Goal: Register for event/course

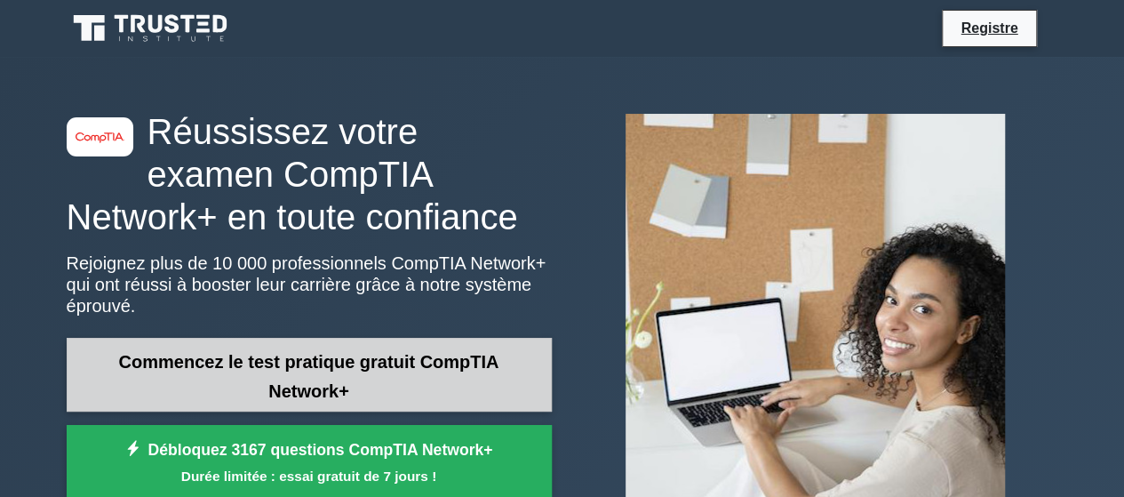
click at [455, 352] on font "Commencez le test pratique gratuit CompTIA Network+" at bounding box center [309, 376] width 380 height 49
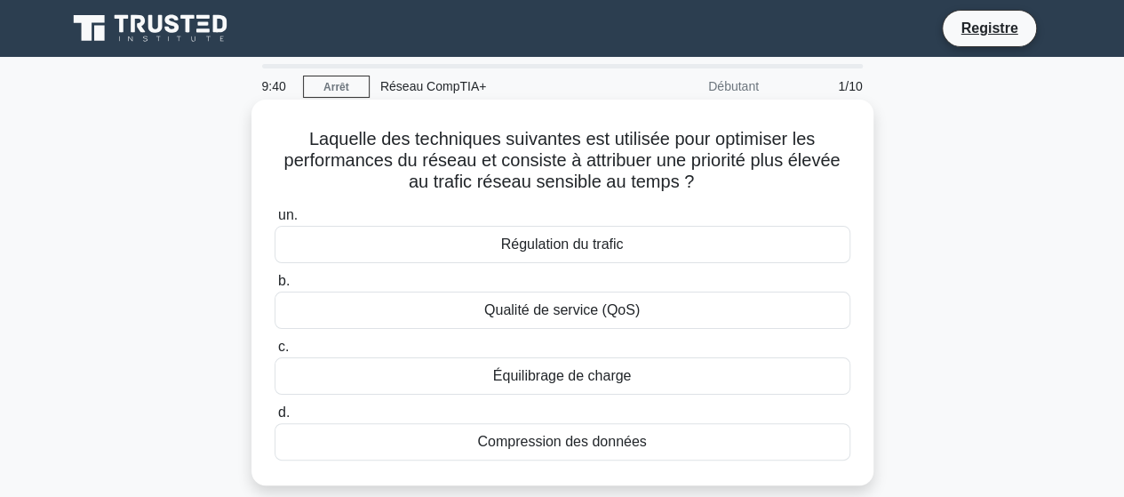
click at [538, 250] on font "Régulation du trafic" at bounding box center [562, 243] width 123 height 15
click at [275, 221] on input "un. Régulation du trafic" at bounding box center [275, 216] width 0 height 12
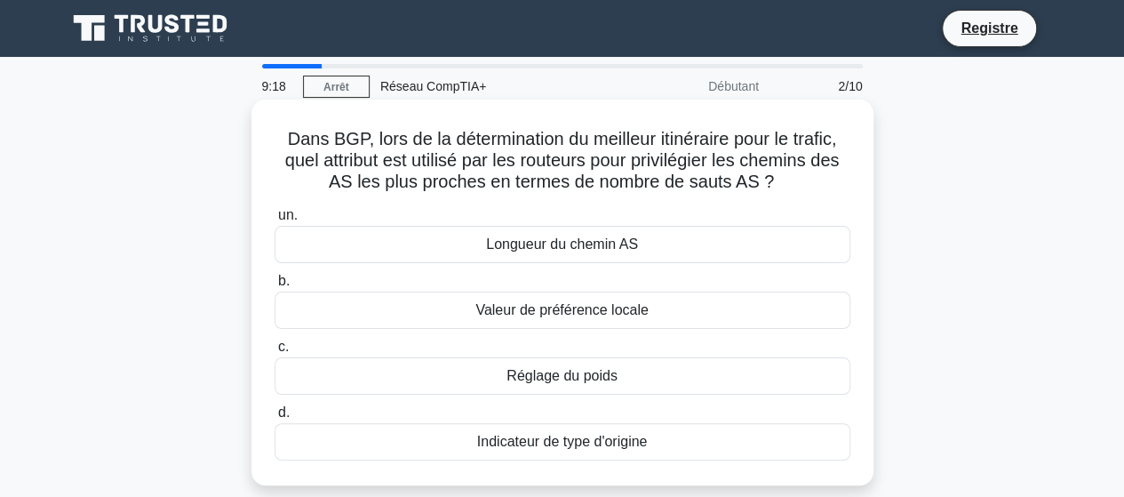
click at [683, 243] on div "Longueur du chemin AS" at bounding box center [563, 244] width 576 height 37
click at [275, 221] on input "un. Longueur du chemin AS" at bounding box center [275, 216] width 0 height 12
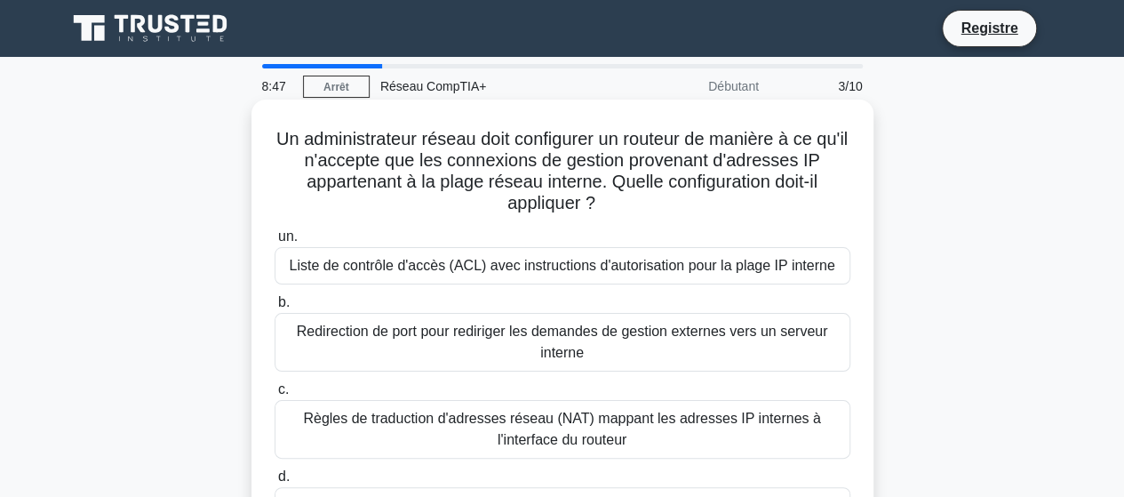
click at [701, 437] on font "Règles de traduction d'adresses réseau (NAT) mappant les adresses IP internes à…" at bounding box center [563, 429] width 560 height 43
click at [275, 395] on input "c. Règles de traduction d'adresses réseau (NAT) mappant les adresses IP interne…" at bounding box center [275, 390] width 0 height 12
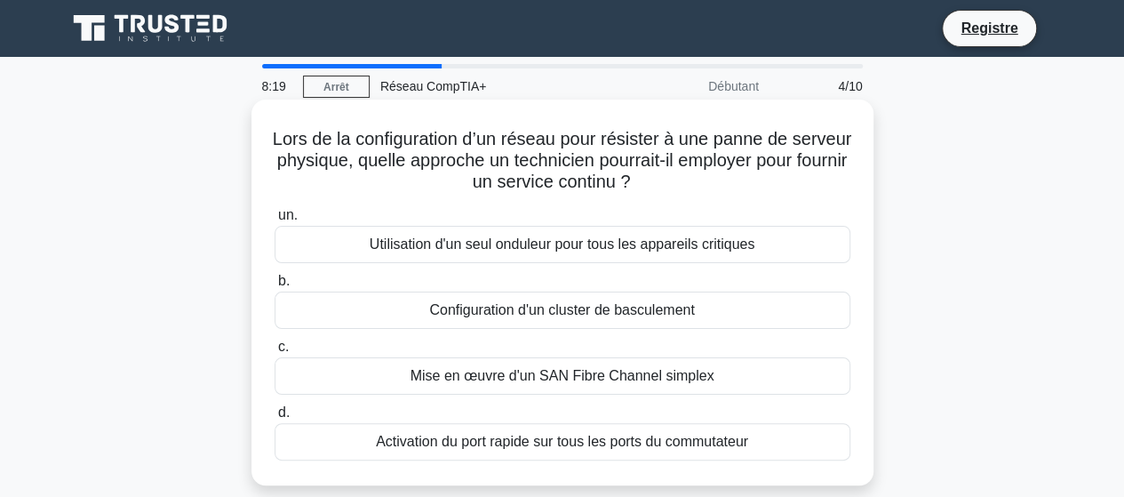
click at [578, 308] on font "Configuration d'un cluster de basculement" at bounding box center [561, 309] width 265 height 15
click at [275, 287] on input "b. Configuration d'un cluster de basculement" at bounding box center [275, 281] width 0 height 12
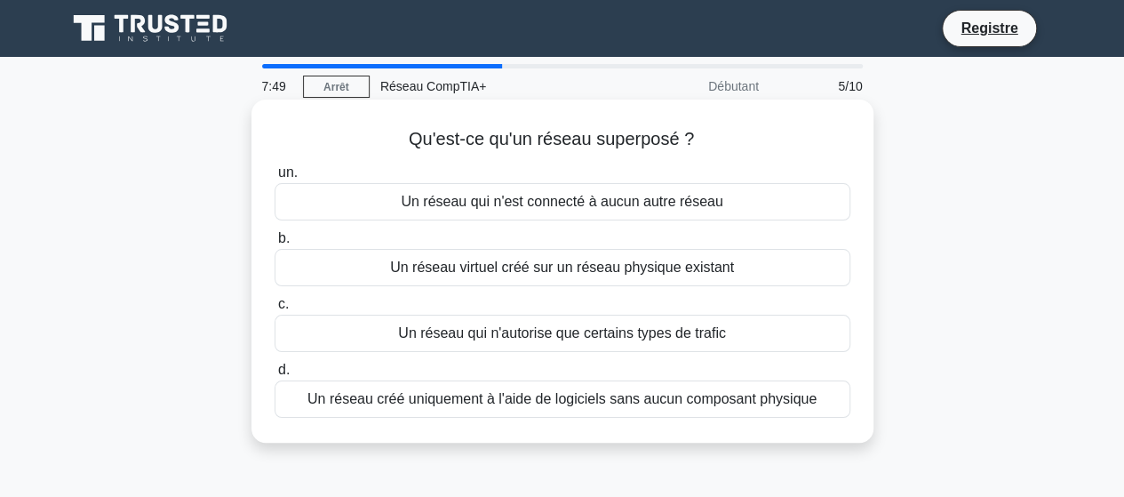
click at [526, 278] on font "Un réseau virtuel créé sur un réseau physique existant" at bounding box center [562, 267] width 344 height 21
click at [275, 244] on input "b. Un réseau virtuel créé sur un réseau physique existant" at bounding box center [275, 239] width 0 height 12
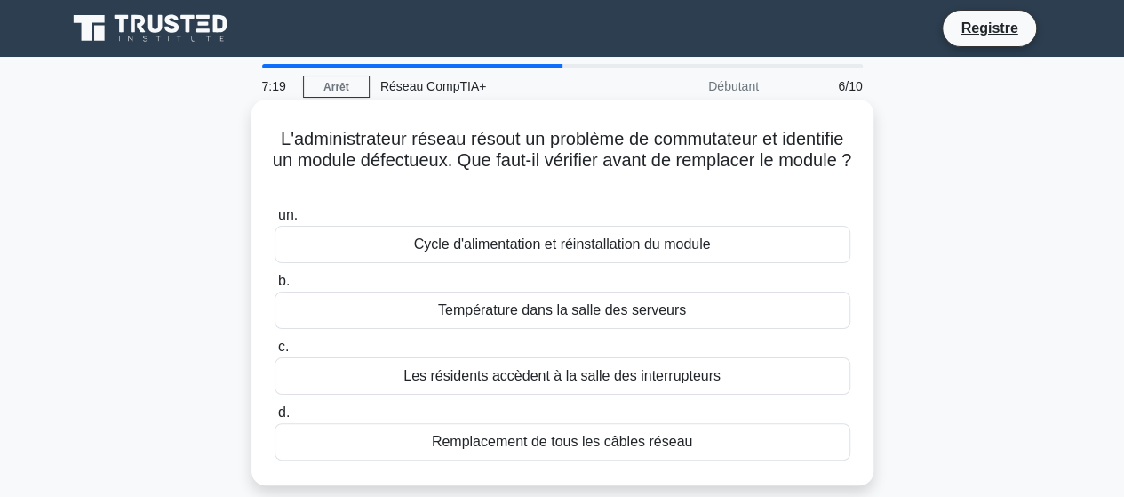
click at [608, 315] on font "Température dans la salle des serveurs" at bounding box center [562, 309] width 248 height 15
click at [275, 287] on input "b. Température dans la salle des serveurs" at bounding box center [275, 281] width 0 height 12
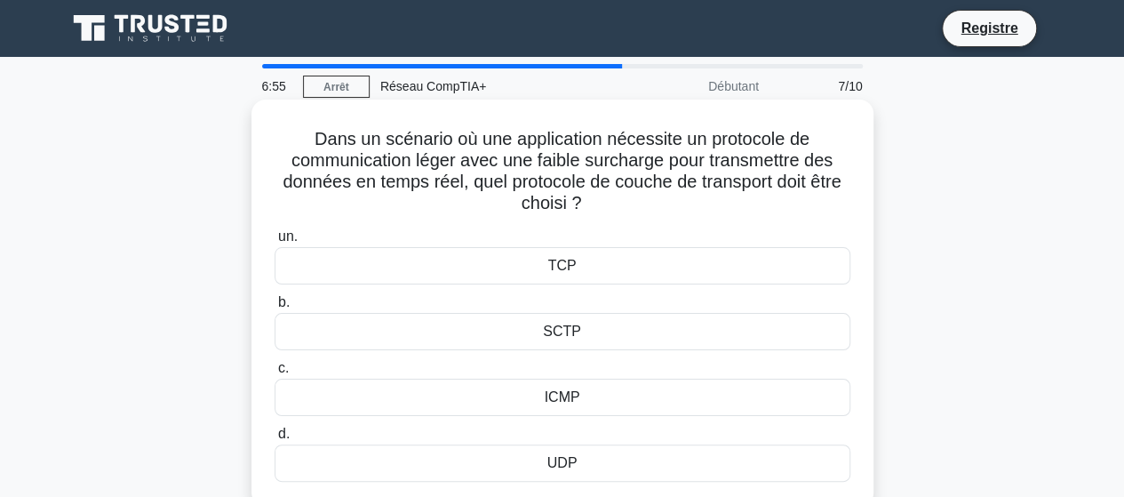
click at [642, 334] on div "SCTP" at bounding box center [563, 331] width 576 height 37
click at [275, 308] on input "b. SCTP" at bounding box center [275, 303] width 0 height 12
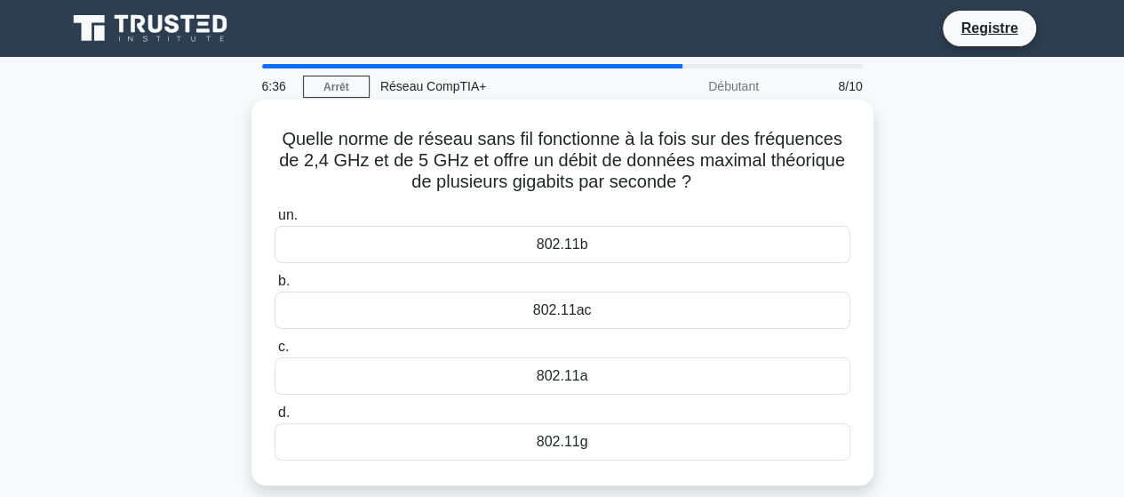
click at [634, 257] on div "802.11b" at bounding box center [563, 244] width 576 height 37
click at [275, 221] on input "un. 802.11b" at bounding box center [275, 216] width 0 height 12
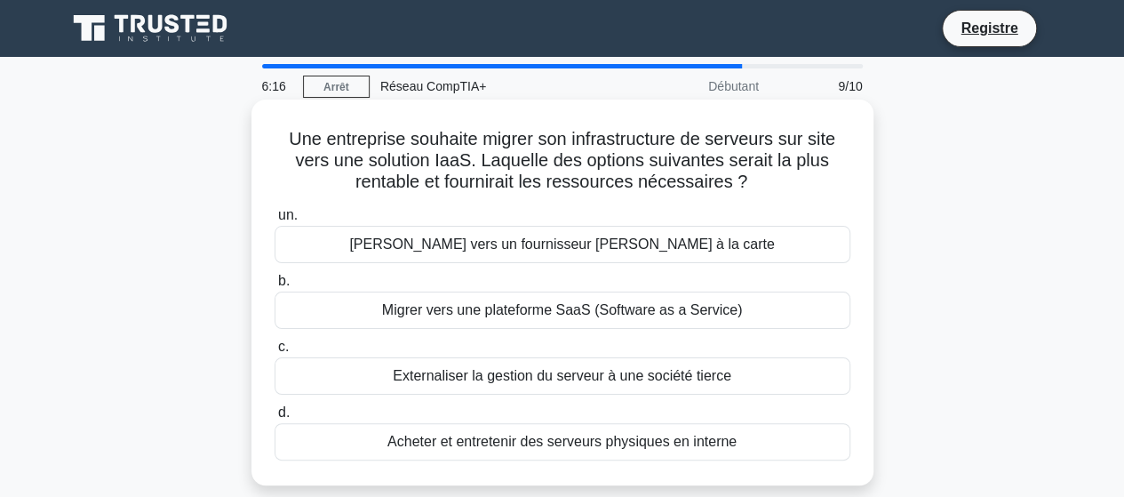
click at [570, 317] on font "Migrer vers une plateforme SaaS (Software as a Service)" at bounding box center [562, 309] width 361 height 15
click at [275, 287] on input "b. Migrer vers une plateforme SaaS (Software as a Service)" at bounding box center [275, 281] width 0 height 12
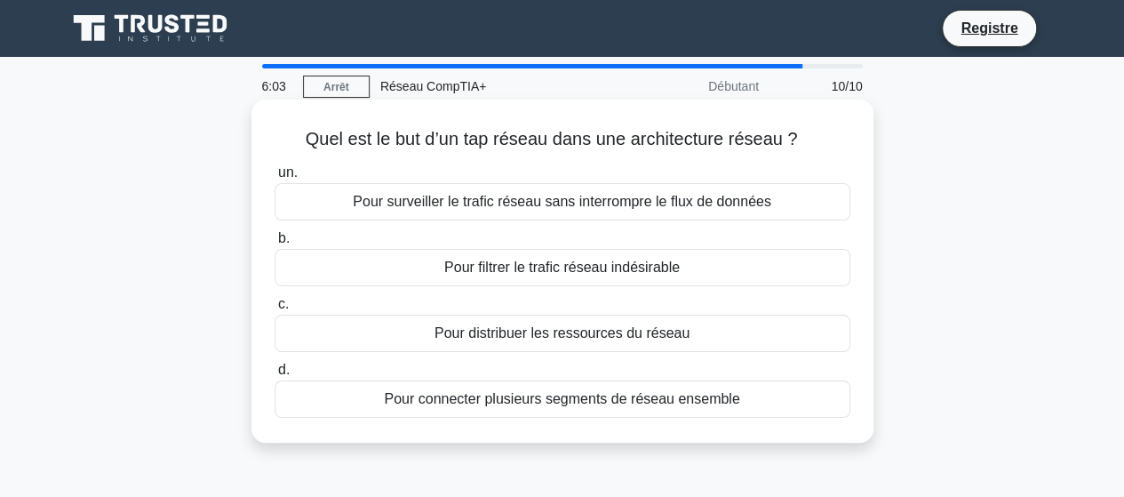
click at [678, 272] on font "Pour filtrer le trafic réseau indésirable" at bounding box center [561, 266] width 235 height 15
click at [275, 244] on input "b. Pour filtrer le trafic réseau indésirable" at bounding box center [275, 239] width 0 height 12
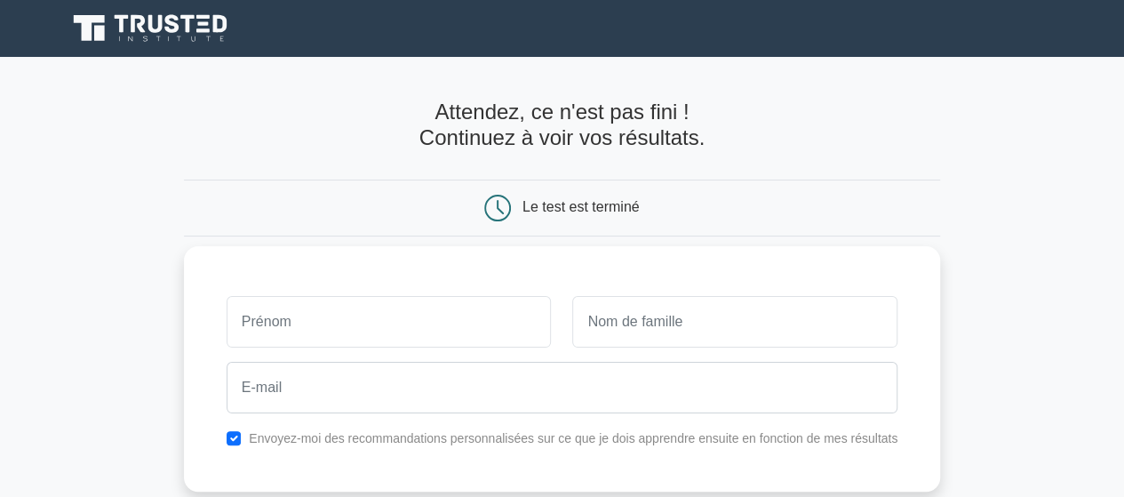
click at [405, 303] on input "text" at bounding box center [389, 322] width 325 height 52
type input "MAVIEU"
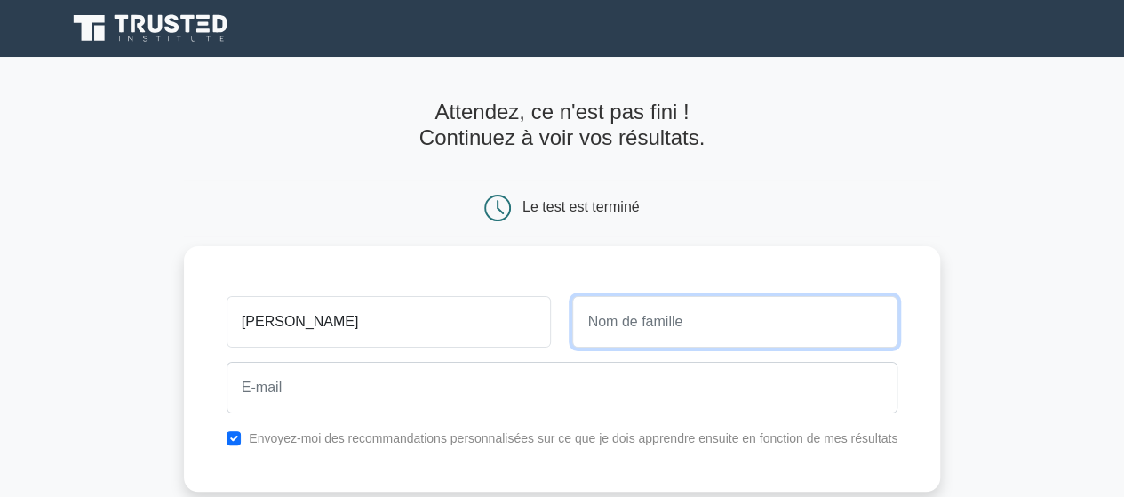
click at [602, 319] on input "text" at bounding box center [734, 322] width 325 height 52
type input "DIAGNE"
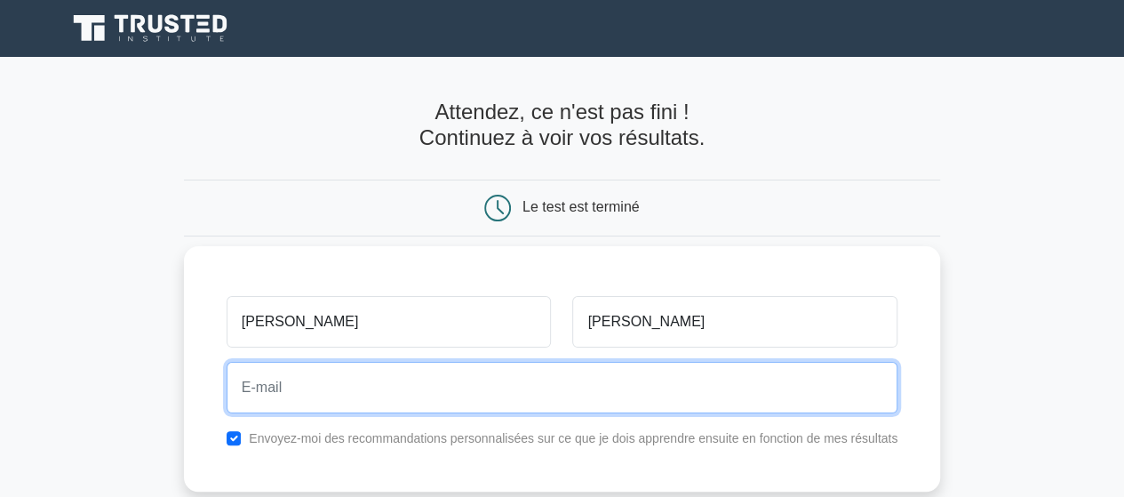
click at [530, 388] on input "email" at bounding box center [562, 388] width 671 height 52
type input "diagnemavieux14@gmail.com"
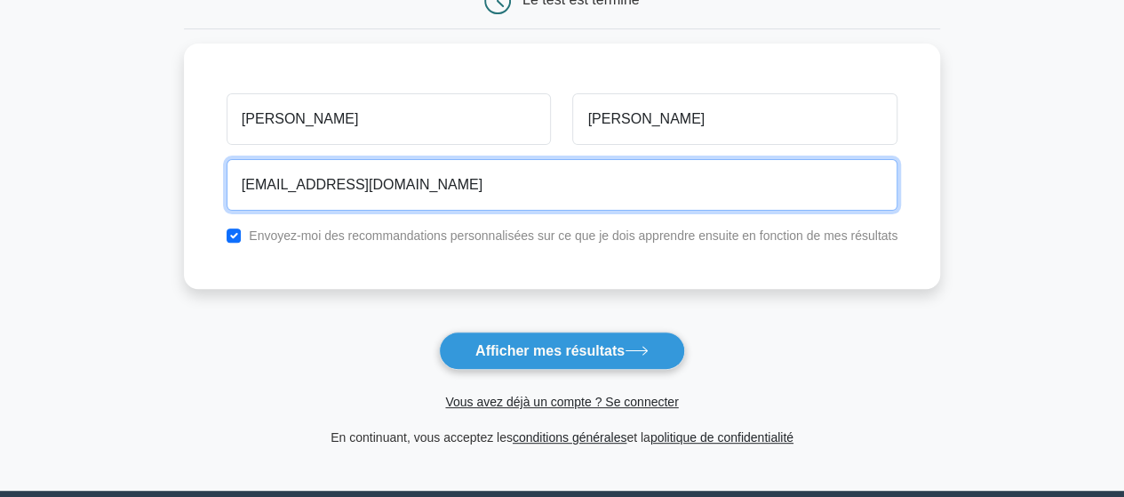
scroll to position [208, 0]
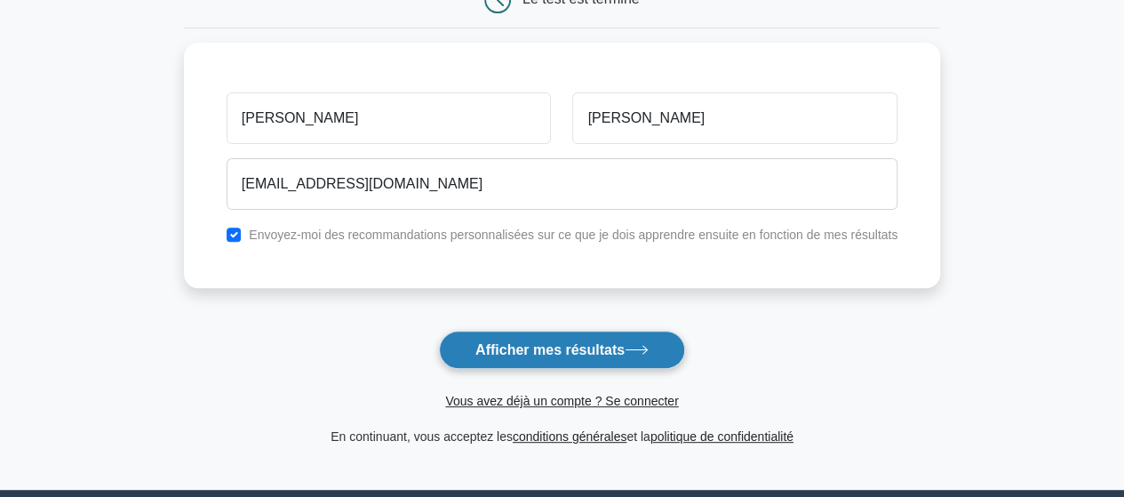
click at [643, 347] on icon at bounding box center [637, 350] width 24 height 10
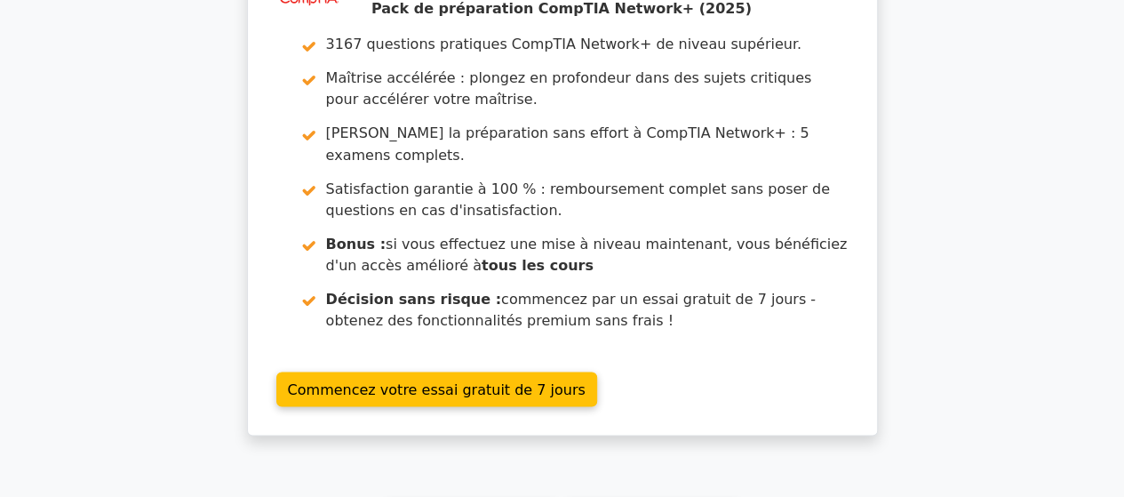
scroll to position [1542, 0]
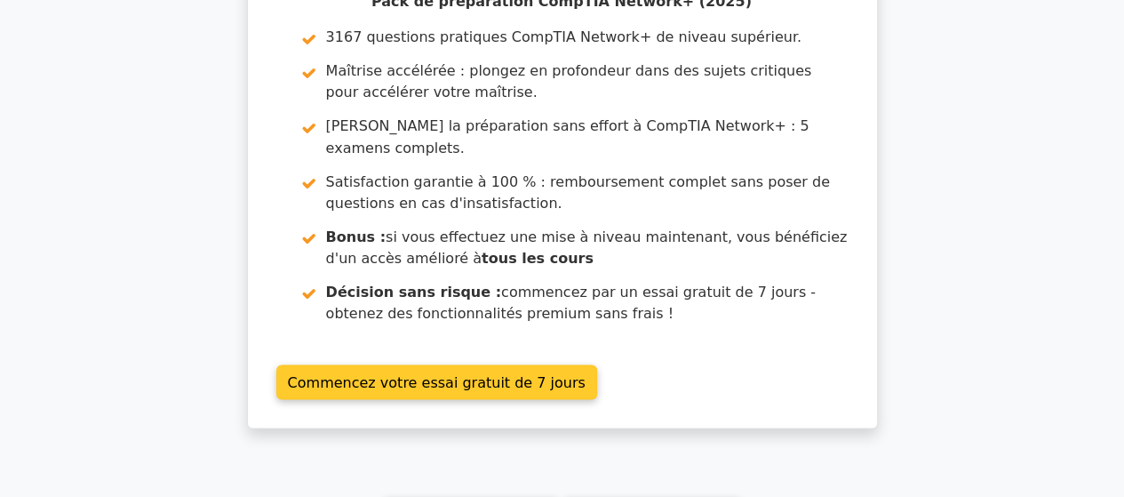
click at [521, 364] on link "Commencez votre essai gratuit de 7 jours" at bounding box center [436, 381] width 321 height 35
